Goal: Complete application form

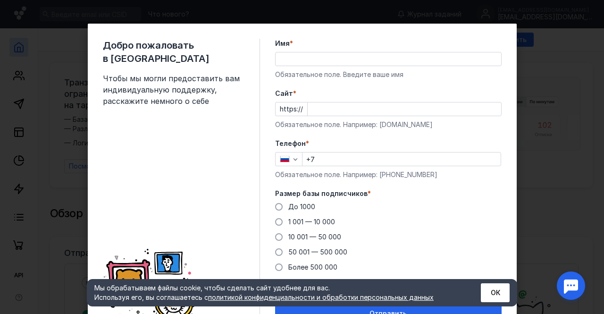
drag, startPoint x: 488, startPoint y: 279, endPoint x: 479, endPoint y: 263, distance: 18.2
click at [488, 279] on div "Мы обрабатываем файлы cookie, чтобы сделать сайт удобнее для вас. Используя его…" at bounding box center [302, 292] width 431 height 27
click at [342, 63] on input "Имя *" at bounding box center [389, 58] width 226 height 13
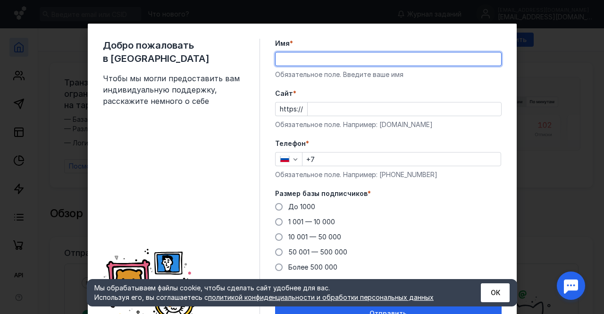
type input "[PERSON_NAME]"
click at [337, 107] on input "Cайт *" at bounding box center [405, 108] width 194 height 13
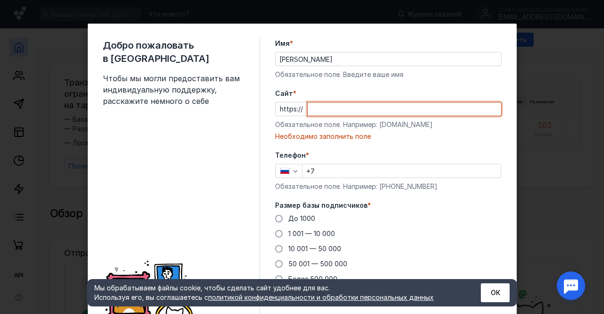
paste input "[DOMAIN_NAME]/"
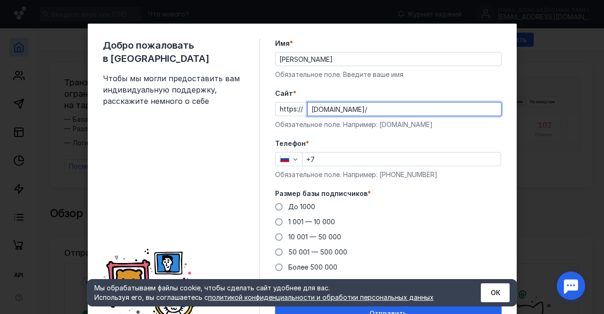
type input "[DOMAIN_NAME]/"
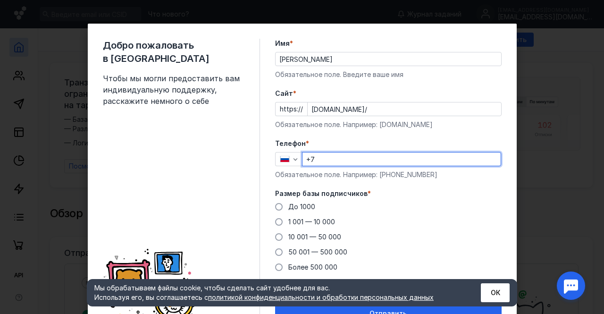
click at [351, 158] on input "+7" at bounding box center [402, 159] width 198 height 13
type input "[PHONE_NUMBER]"
click at [295, 204] on span "До 1000" at bounding box center [301, 207] width 27 height 8
click at [0, 0] on input "До 1000" at bounding box center [0, 0] width 0 height 0
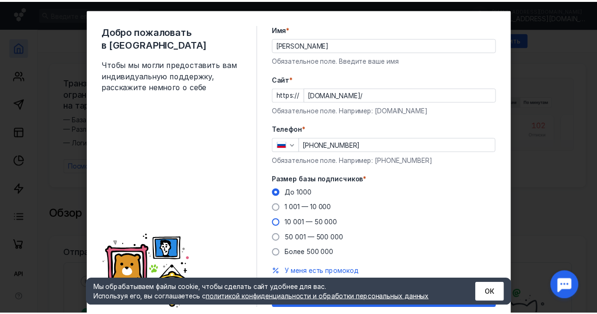
scroll to position [47, 0]
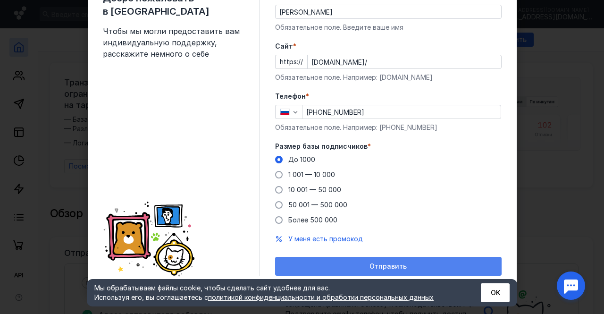
click at [359, 263] on div "Отправить" at bounding box center [388, 267] width 217 height 8
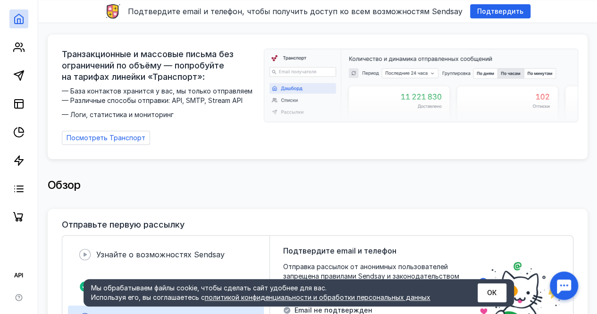
scroll to position [0, 0]
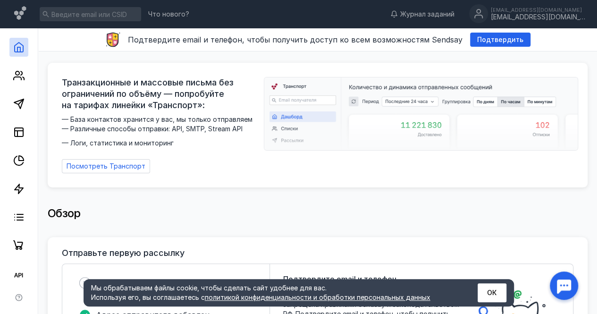
click at [386, 192] on div "Обзор" at bounding box center [318, 214] width 540 height 45
click at [494, 36] on span "Подтвердить" at bounding box center [500, 40] width 46 height 8
